Goal: Book appointment/travel/reservation

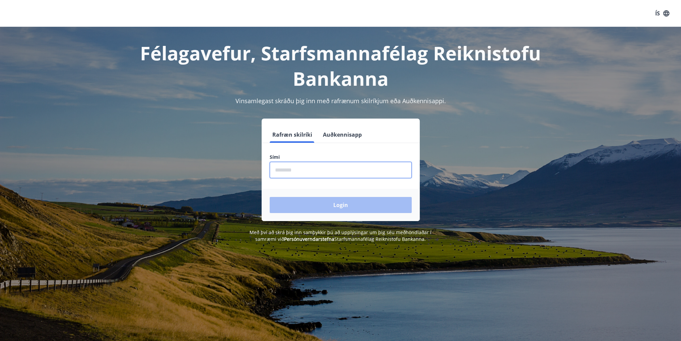
drag, startPoint x: 333, startPoint y: 168, endPoint x: 338, endPoint y: 168, distance: 5.4
click at [334, 168] on input "phone" at bounding box center [340, 170] width 142 height 16
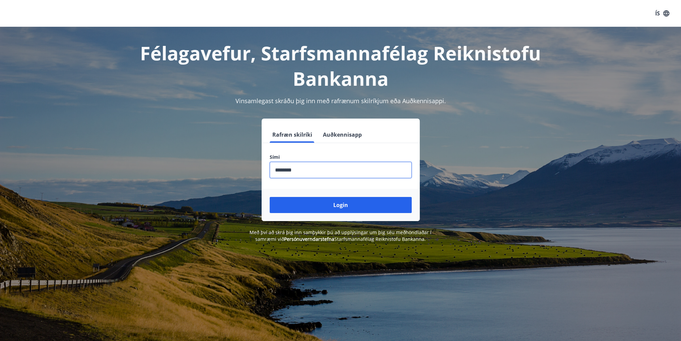
type input "********"
click at [269, 197] on button "Login" at bounding box center [340, 205] width 142 height 16
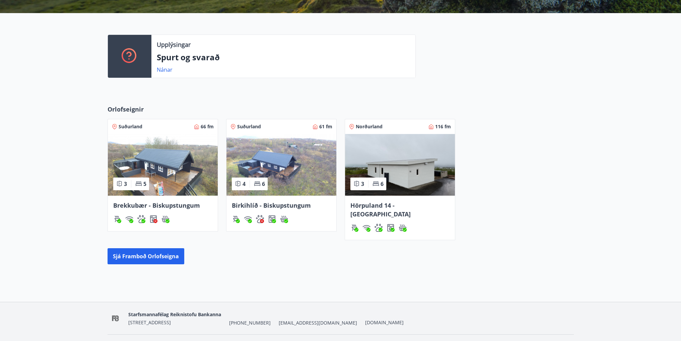
scroll to position [162, 0]
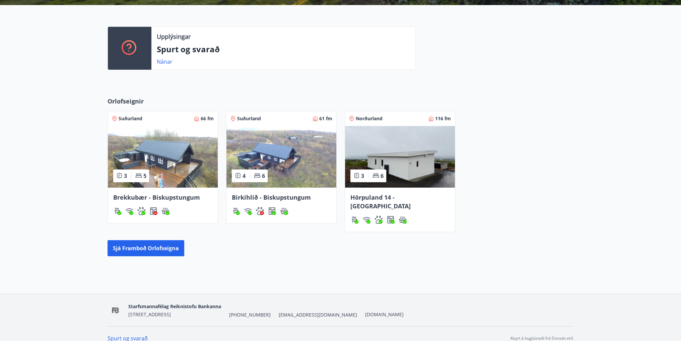
click at [187, 152] on img at bounding box center [163, 157] width 110 height 62
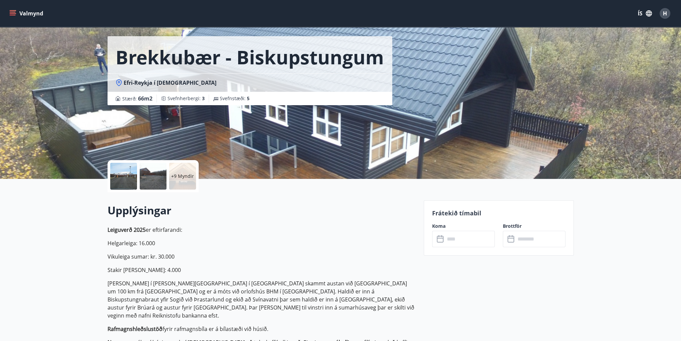
scroll to position [33, 0]
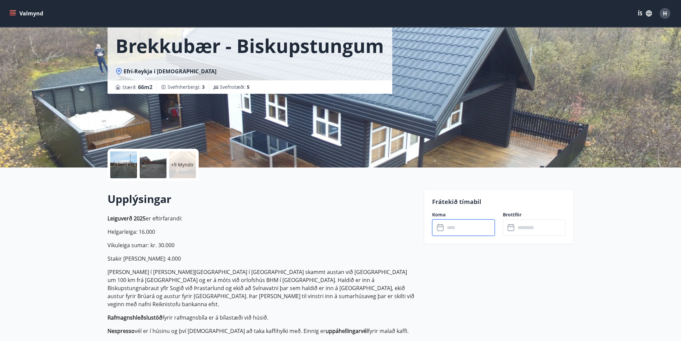
click at [466, 226] on input "text" at bounding box center [470, 227] width 50 height 16
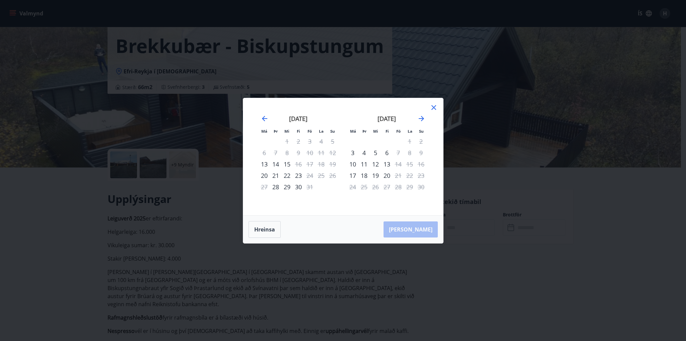
click at [513, 188] on div "Má Þr Mi Fi Fö La Su Má Þr Mi Fi Fö La Su september 2025 1 2 3 4 5 6 7 8 9 10 1…" at bounding box center [343, 170] width 686 height 341
